Goal: Task Accomplishment & Management: Manage account settings

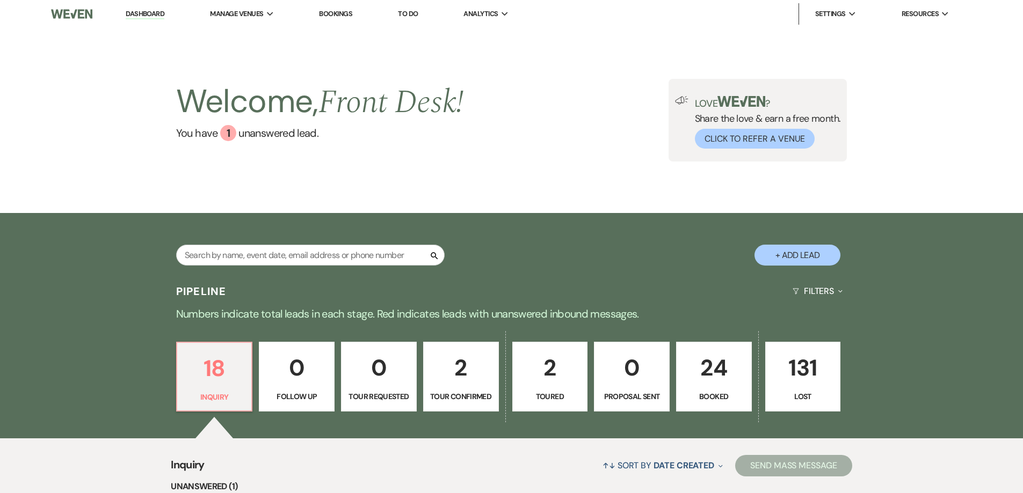
click at [710, 385] on p "24" at bounding box center [714, 368] width 62 height 36
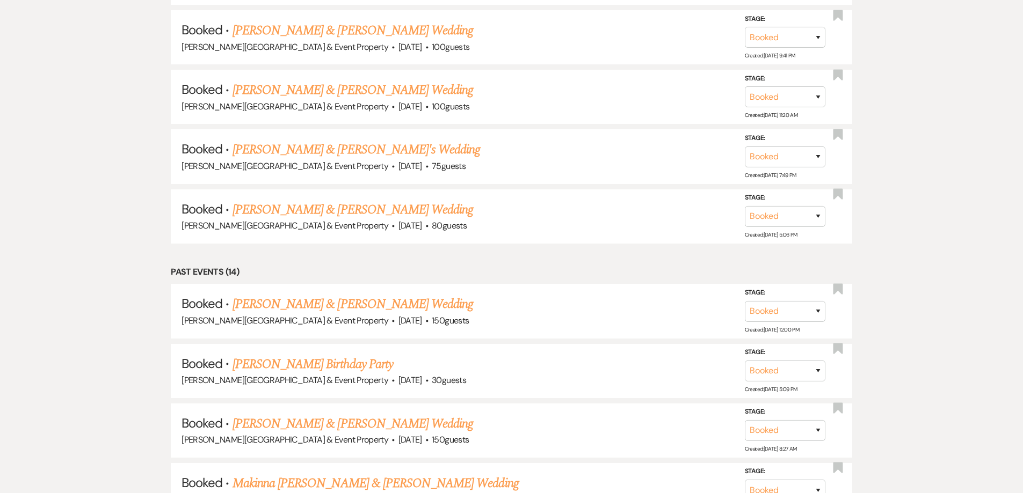
scroll to position [913, 0]
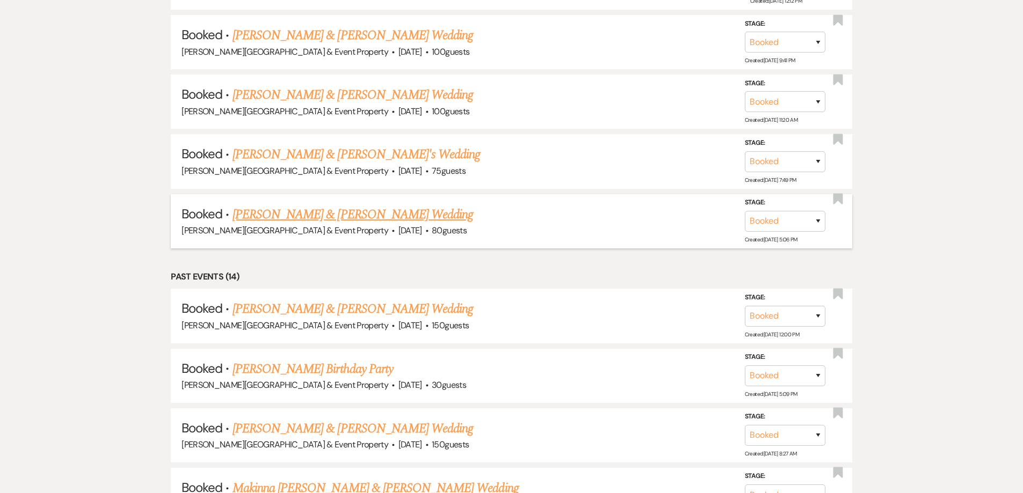
click at [344, 213] on link "[PERSON_NAME] & [PERSON_NAME] Wedding" at bounding box center [352, 214] width 241 height 19
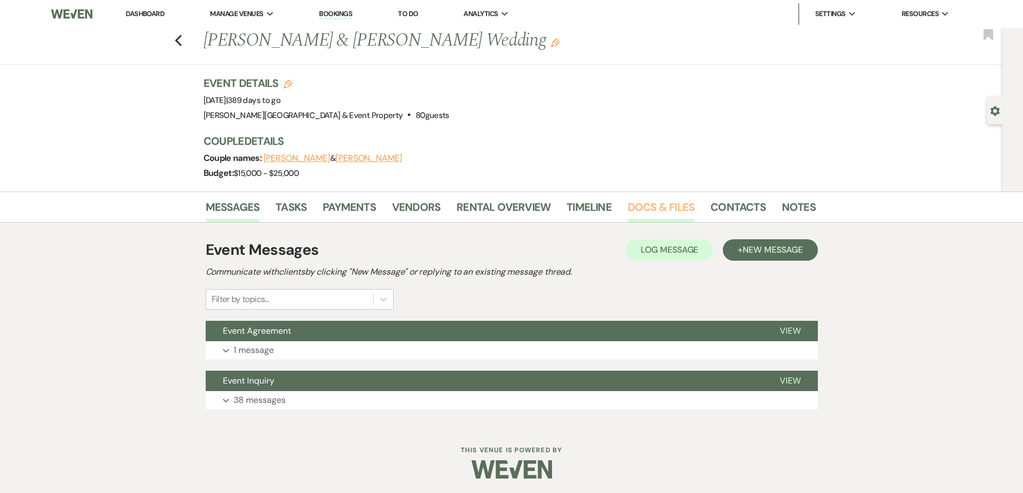
click at [651, 205] on link "Docs & Files" at bounding box center [661, 211] width 67 height 24
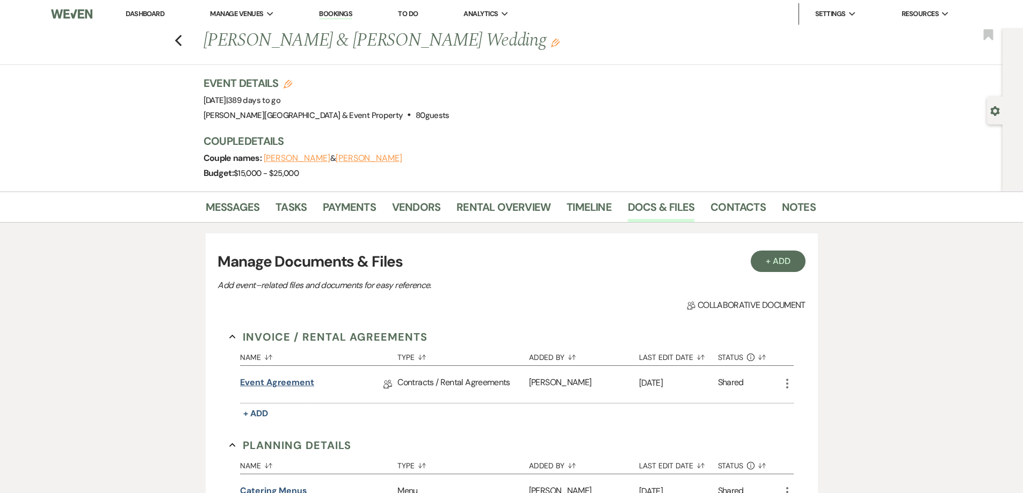
click at [289, 378] on link "Event Agreement" at bounding box center [277, 384] width 74 height 17
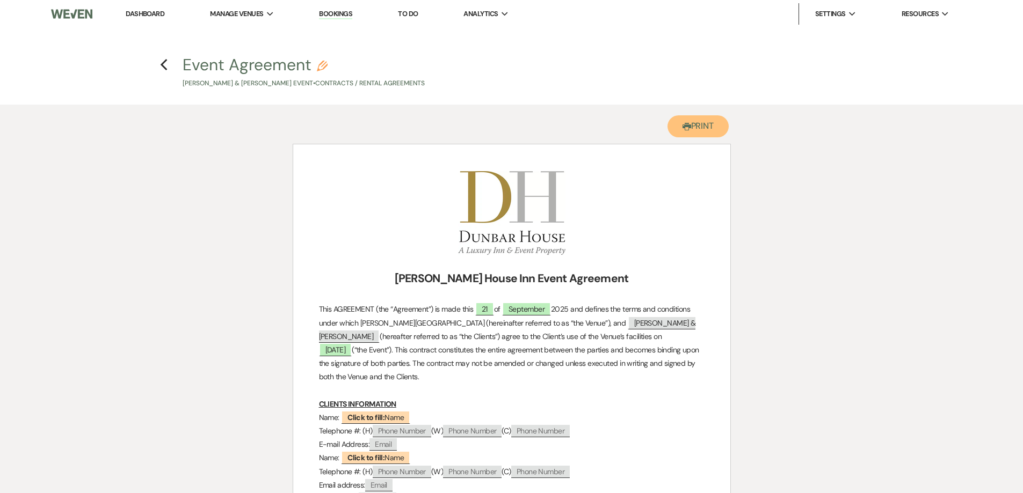
click at [705, 124] on button "Printer Print" at bounding box center [698, 126] width 62 height 22
click at [692, 134] on button "Printer Print" at bounding box center [698, 126] width 62 height 22
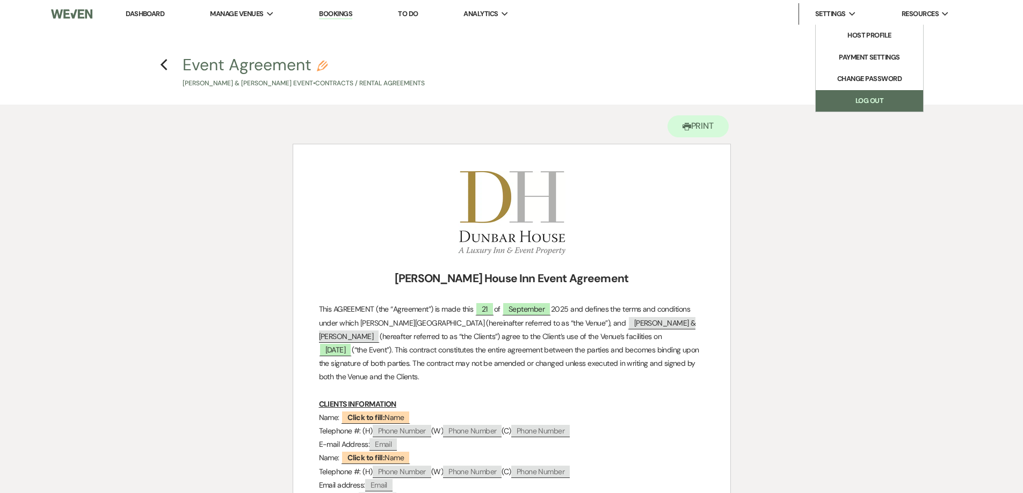
click at [858, 98] on link "Log Out" at bounding box center [868, 100] width 107 height 21
